Goal: Information Seeking & Learning: Learn about a topic

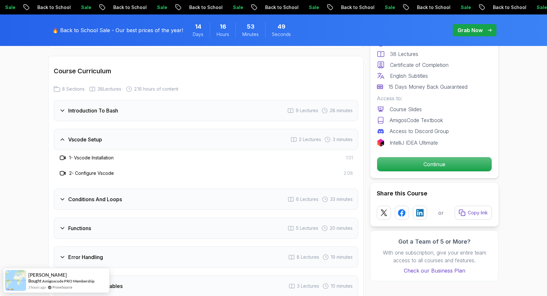
scroll to position [900, 0]
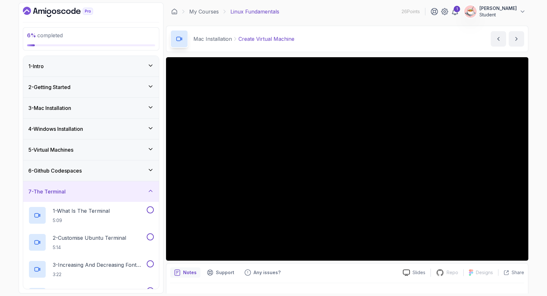
click at [130, 107] on div "3 - Mac Installation" at bounding box center [91, 108] width 126 height 8
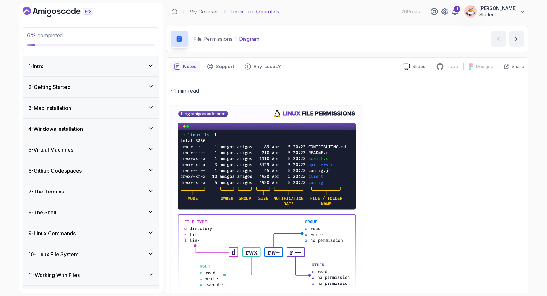
click at [129, 110] on div "3 - Mac Installation" at bounding box center [91, 108] width 126 height 8
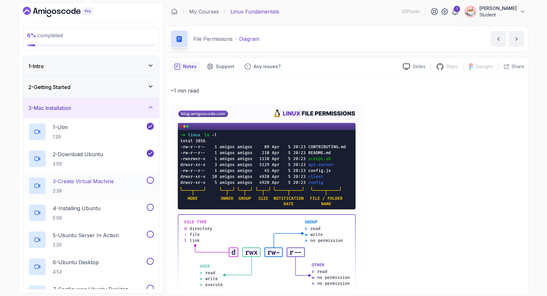
click at [114, 190] on p "2:39" at bounding box center [83, 191] width 61 height 6
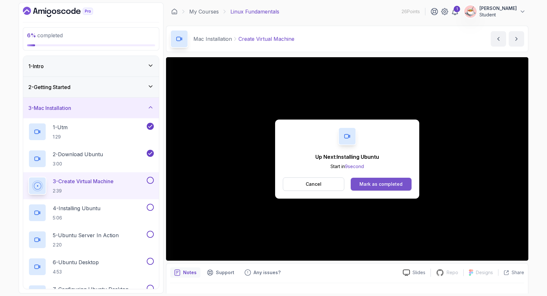
click at [373, 185] on div "Mark as completed" at bounding box center [381, 184] width 43 height 6
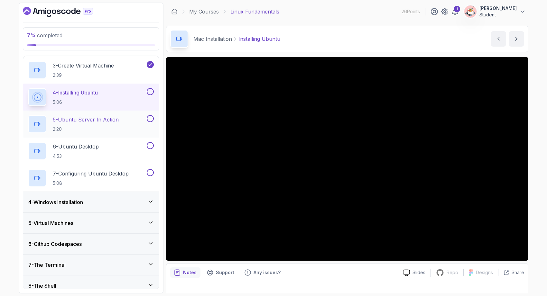
scroll to position [101, 0]
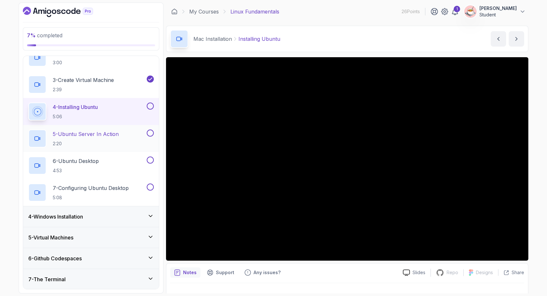
click at [114, 137] on p "5 - Ubuntu Server In Action" at bounding box center [86, 134] width 66 height 8
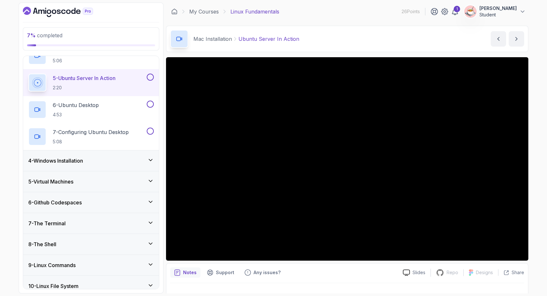
scroll to position [158, 0]
click at [113, 182] on div "5 - Virtual Machines" at bounding box center [91, 181] width 126 height 8
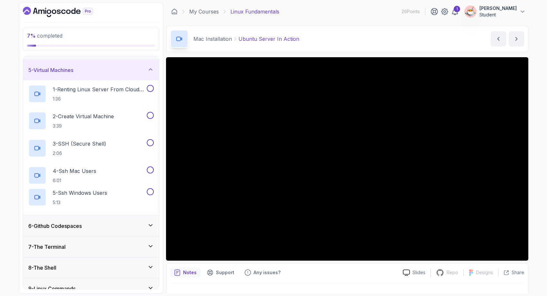
scroll to position [80, 0]
click at [101, 218] on div "6 - Github Codespaces" at bounding box center [91, 226] width 136 height 21
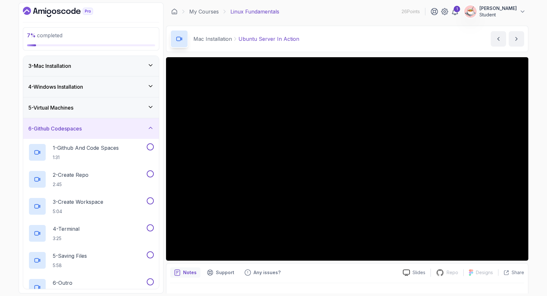
scroll to position [0, 0]
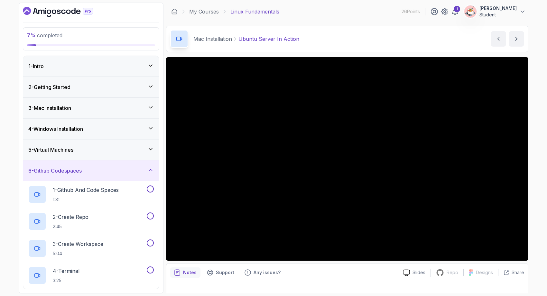
click at [118, 107] on div "3 - Mac Installation" at bounding box center [91, 108] width 126 height 8
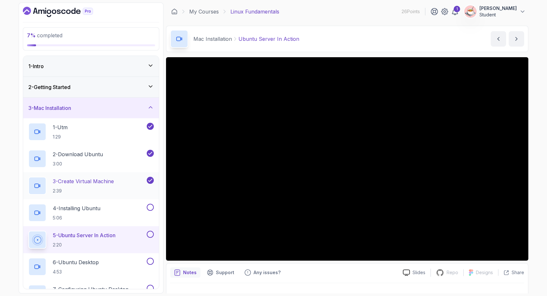
click at [109, 184] on p "3 - Create Virtual Machine" at bounding box center [83, 182] width 61 height 8
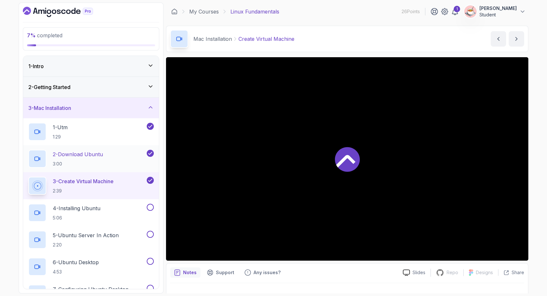
click at [107, 159] on div "2 - Download Ubuntu 3:00" at bounding box center [86, 159] width 117 height 18
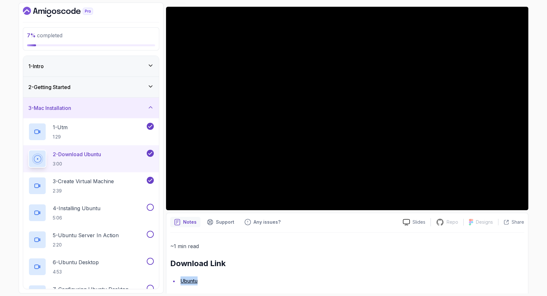
scroll to position [42, 0]
